Goal: Find specific page/section: Find specific page/section

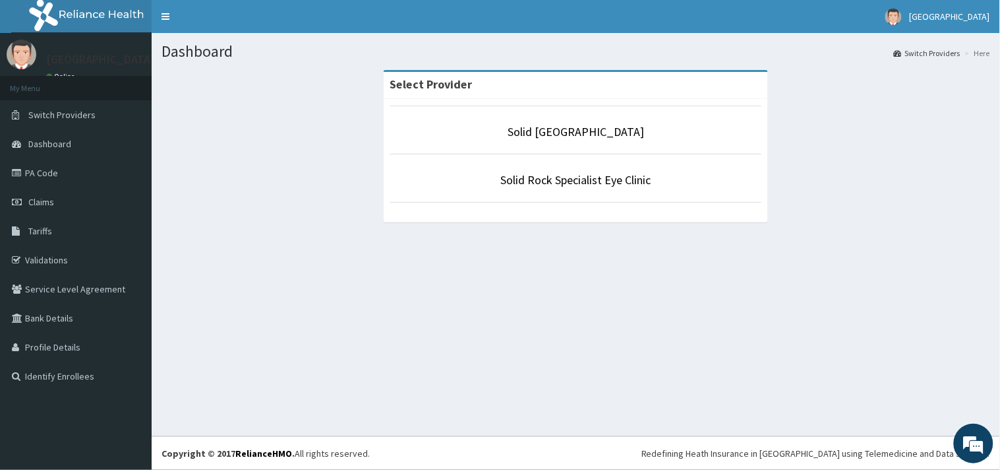
click at [561, 137] on link "Solid [GEOGRAPHIC_DATA]" at bounding box center [576, 131] width 137 height 15
click at [534, 132] on link "Solid [GEOGRAPHIC_DATA]" at bounding box center [576, 131] width 137 height 15
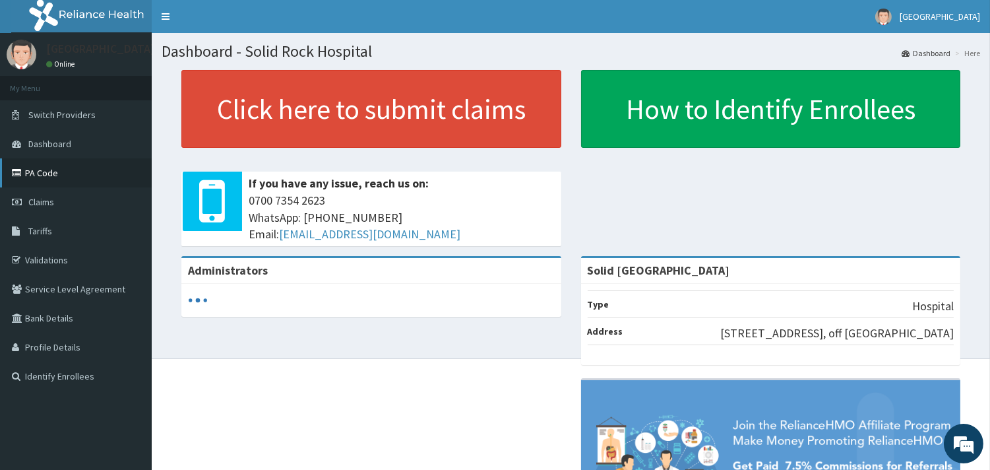
click at [56, 178] on link "PA Code" at bounding box center [76, 172] width 152 height 29
